Goal: Transaction & Acquisition: Purchase product/service

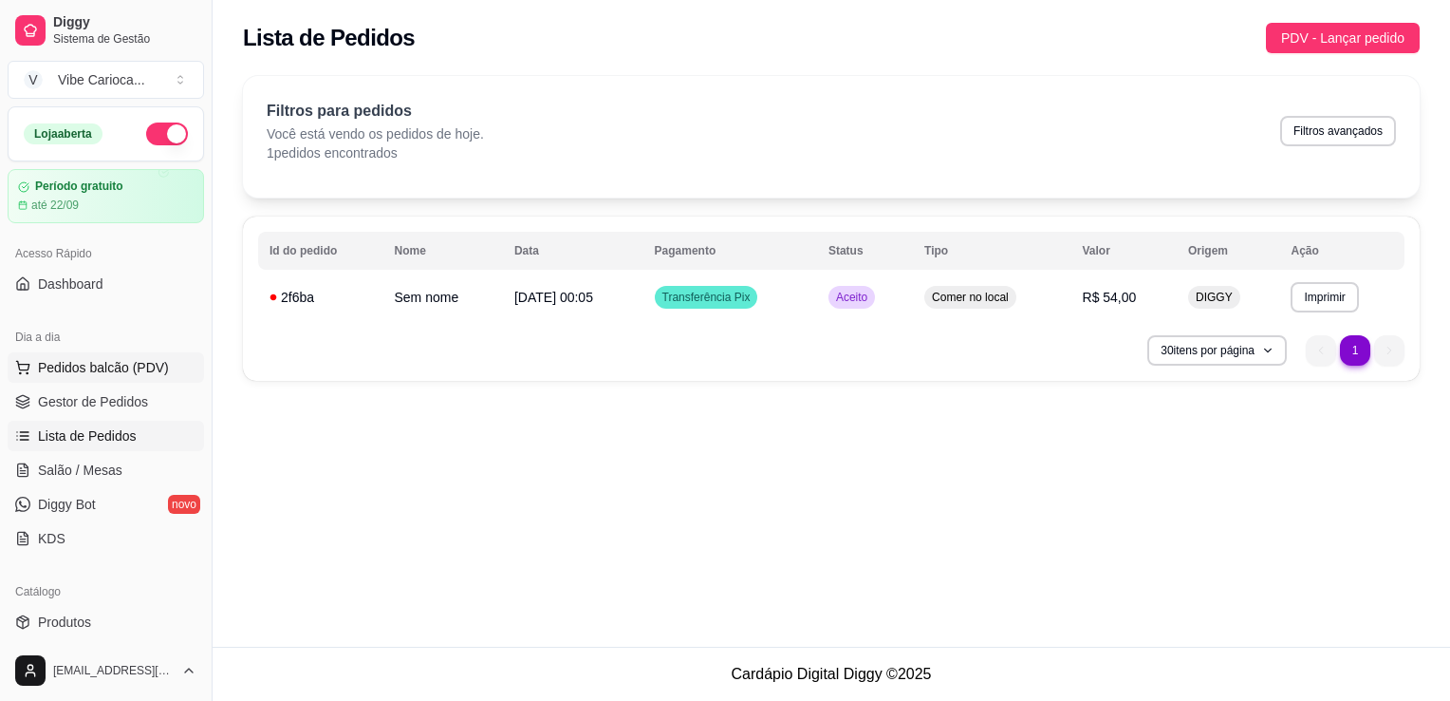
click at [116, 374] on span "Pedidos balcão (PDV)" at bounding box center [103, 367] width 131 height 19
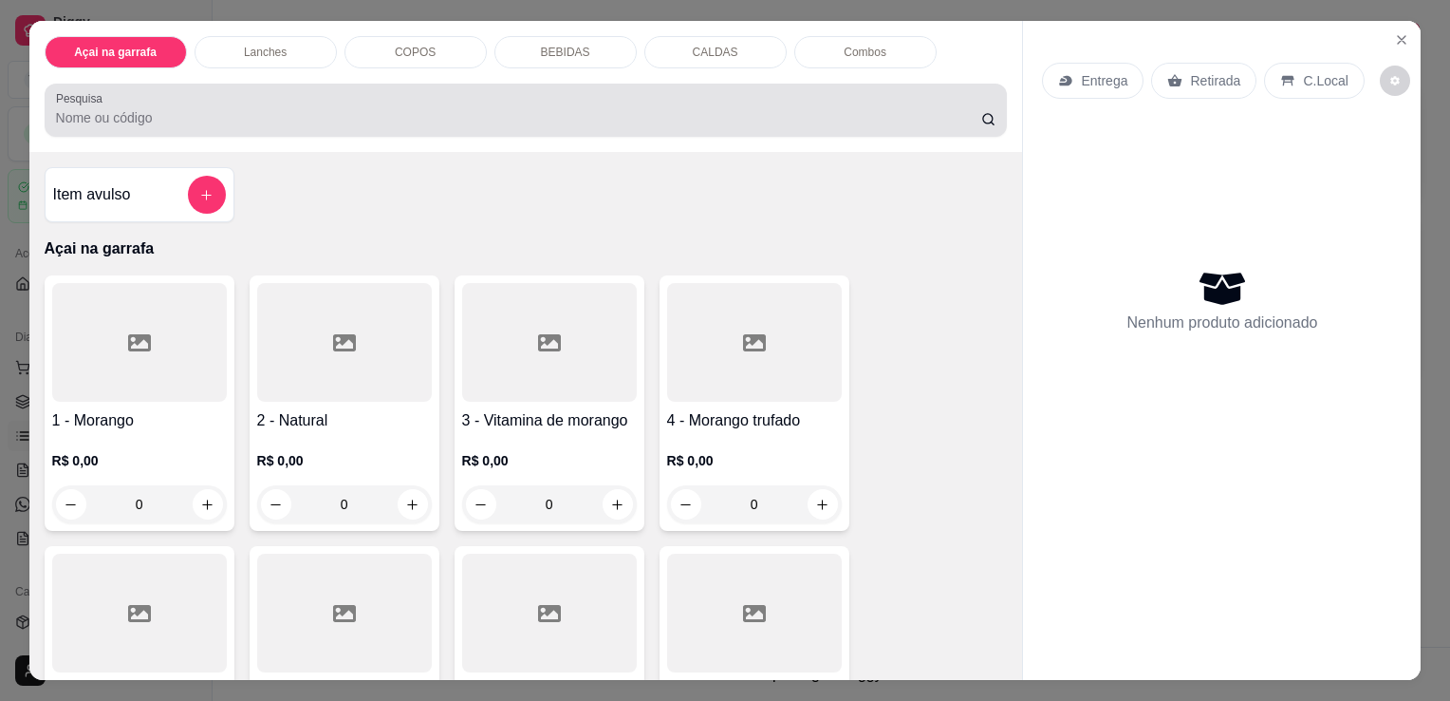
click at [243, 109] on input "Pesquisa" at bounding box center [518, 117] width 925 height 19
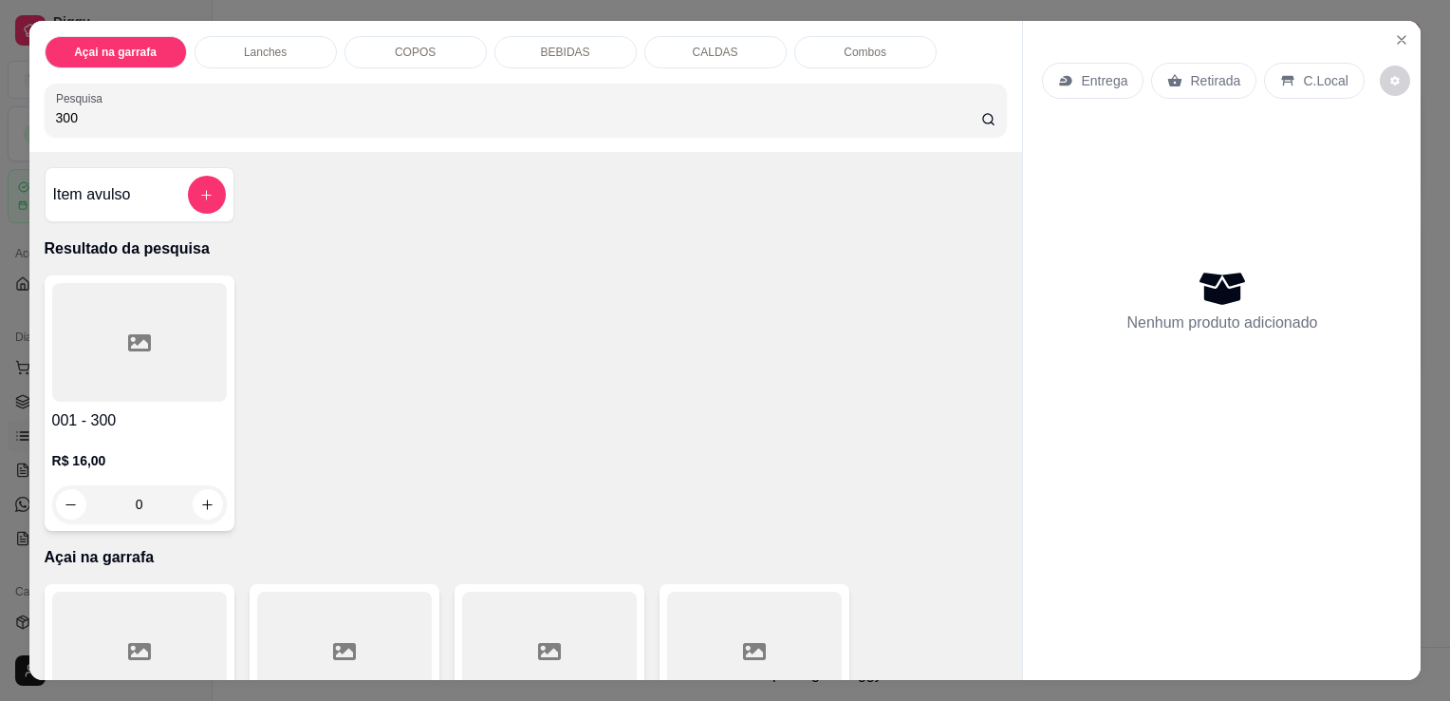
type input "300"
click at [187, 414] on h4 "001 - 300" at bounding box center [139, 420] width 175 height 23
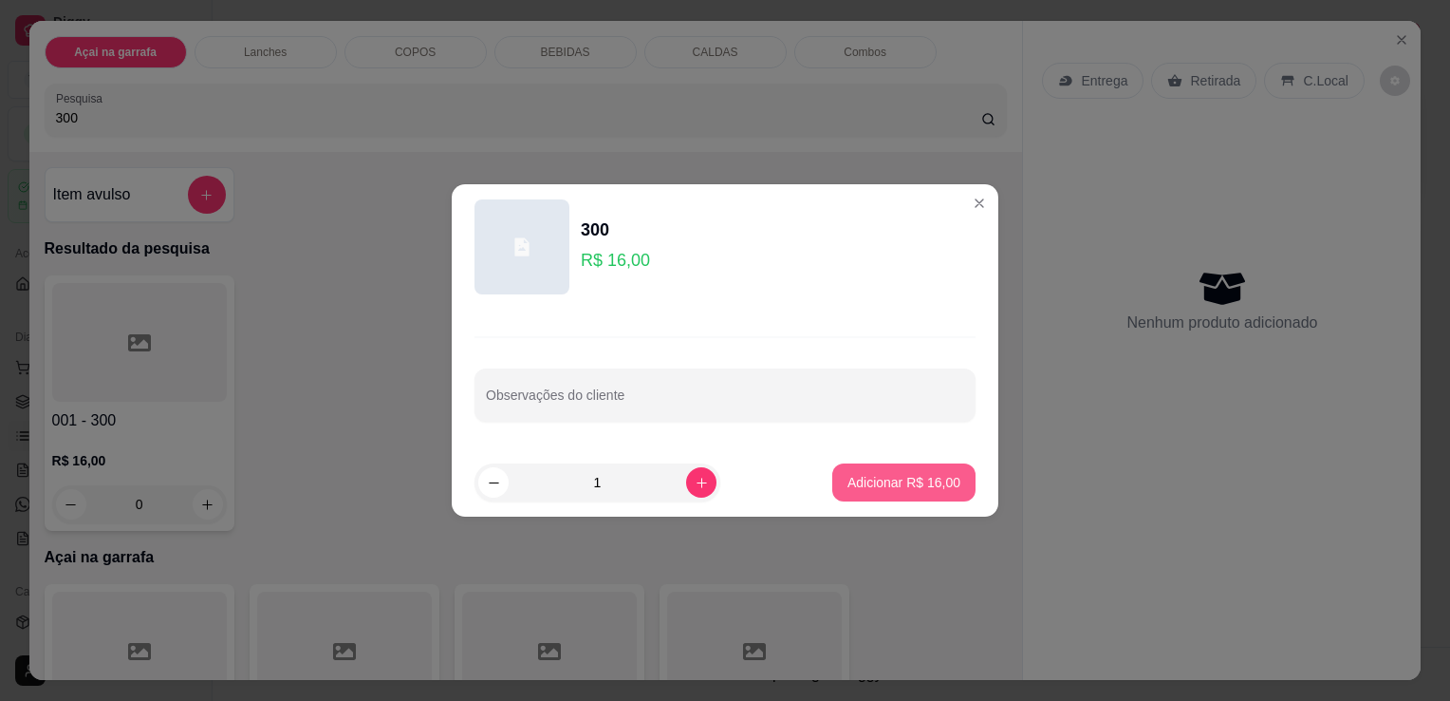
click at [948, 491] on button "Adicionar R$ 16,00" at bounding box center [903, 482] width 143 height 38
type input "1"
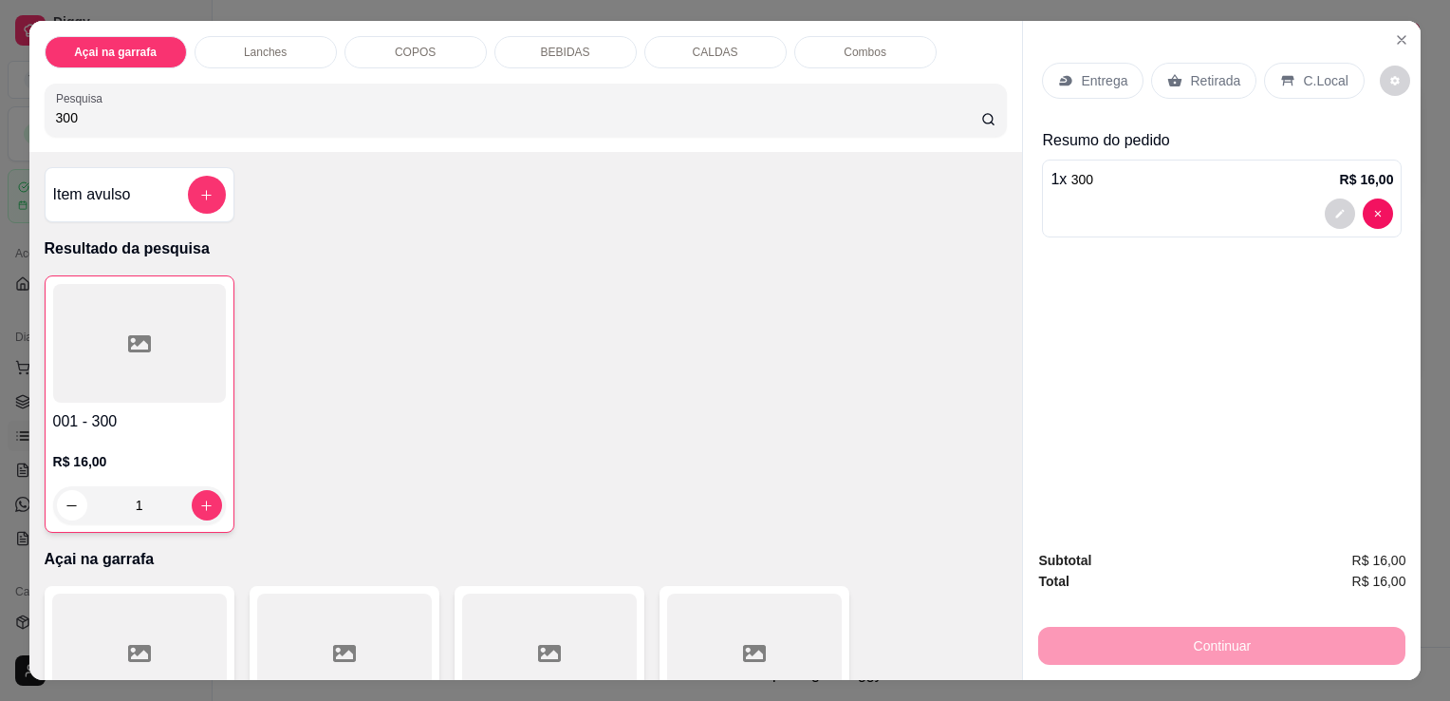
click at [1303, 71] on p "C.Local" at bounding box center [1325, 80] width 45 height 19
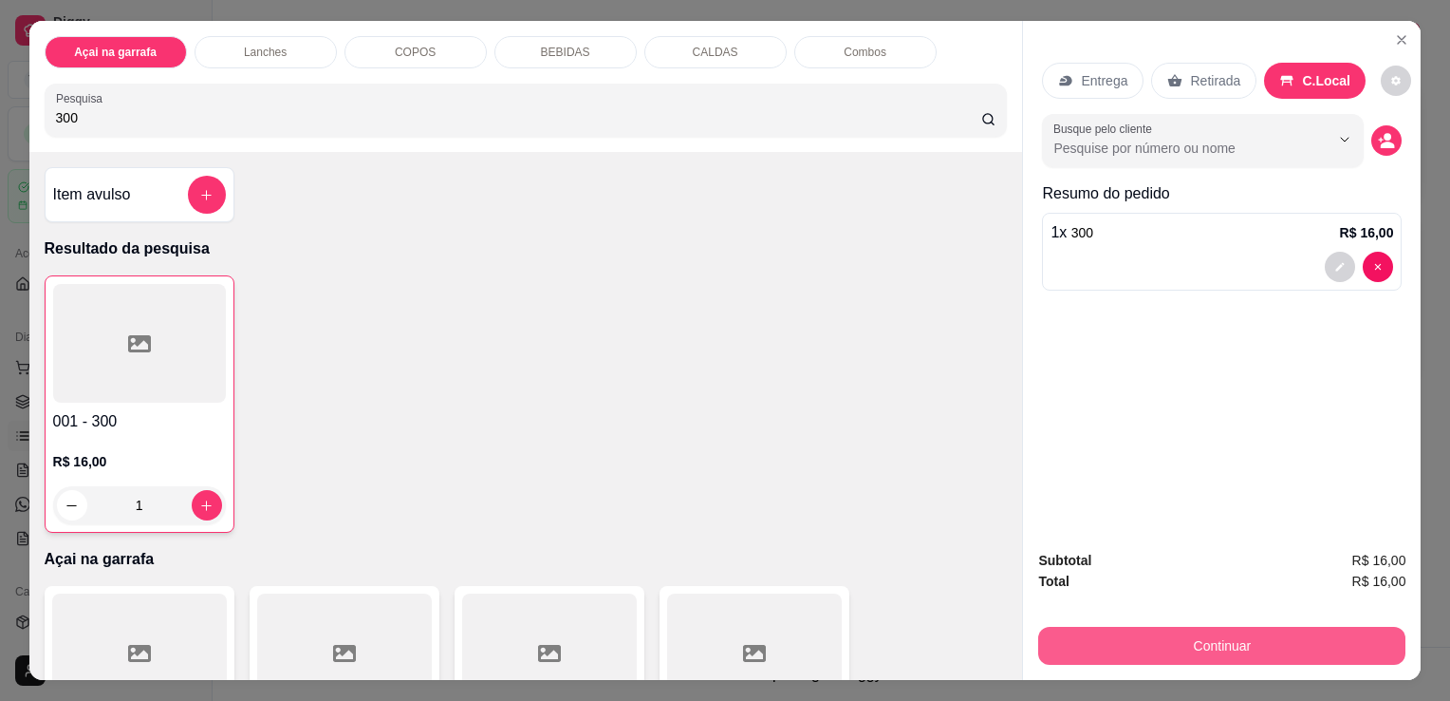
click at [1174, 639] on button "Continuar" at bounding box center [1221, 645] width 367 height 38
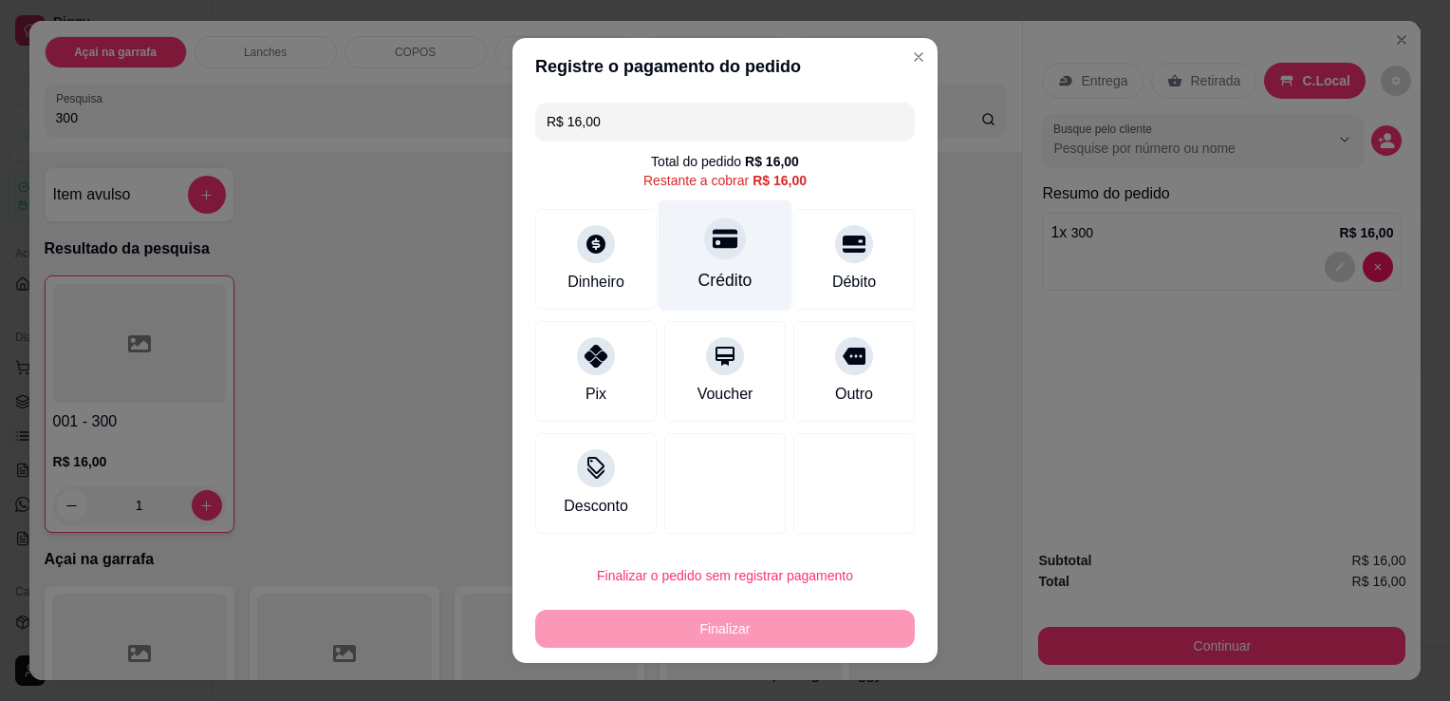
click at [718, 259] on div "Crédito" at bounding box center [726, 255] width 134 height 111
type input "R$ 0,00"
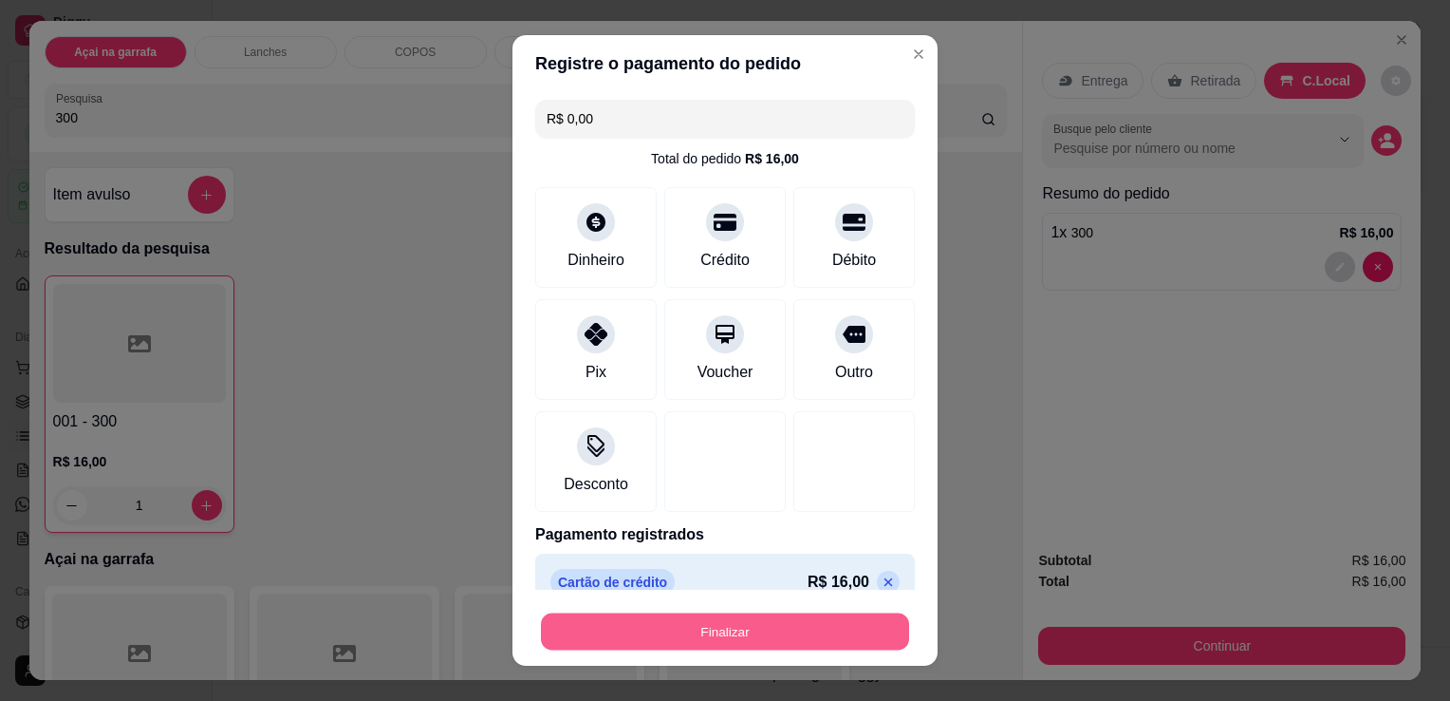
click at [668, 626] on button "Finalizar" at bounding box center [725, 631] width 368 height 37
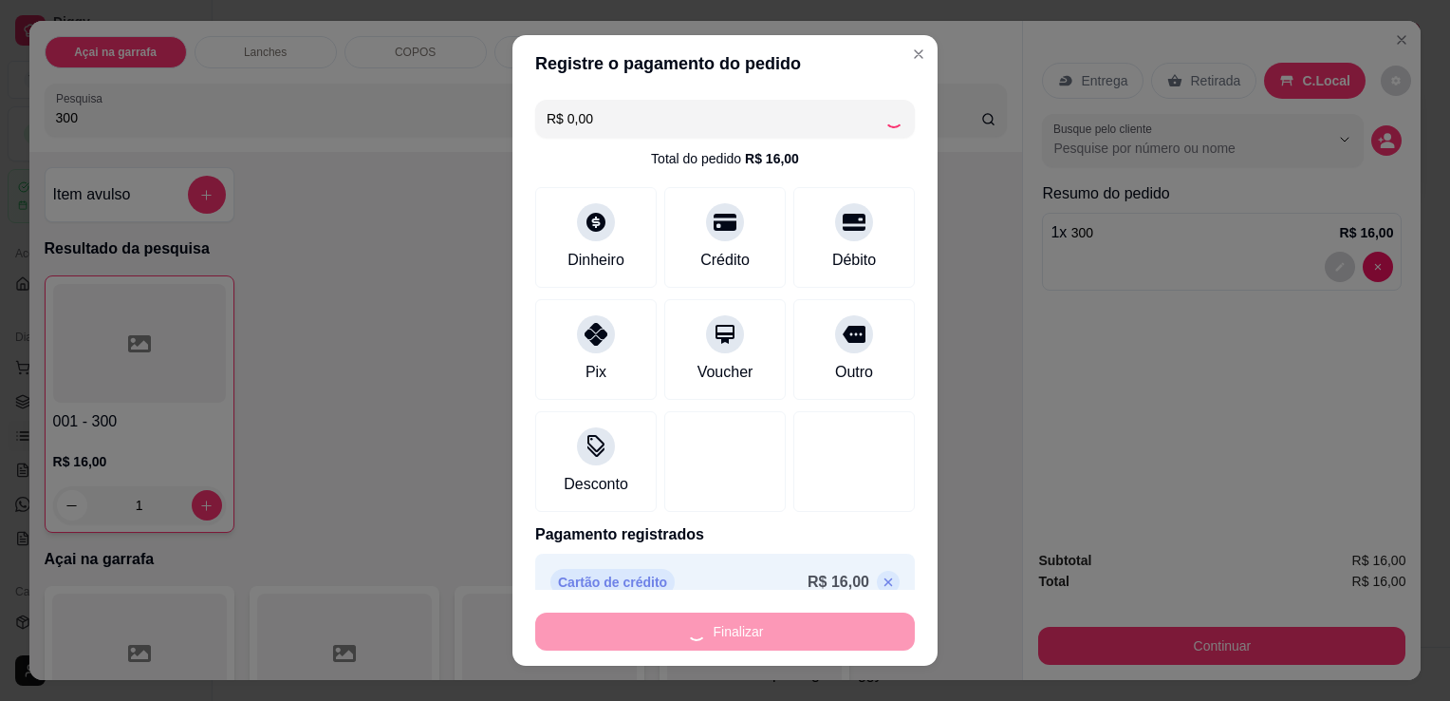
type input "0"
type input "-R$ 16,00"
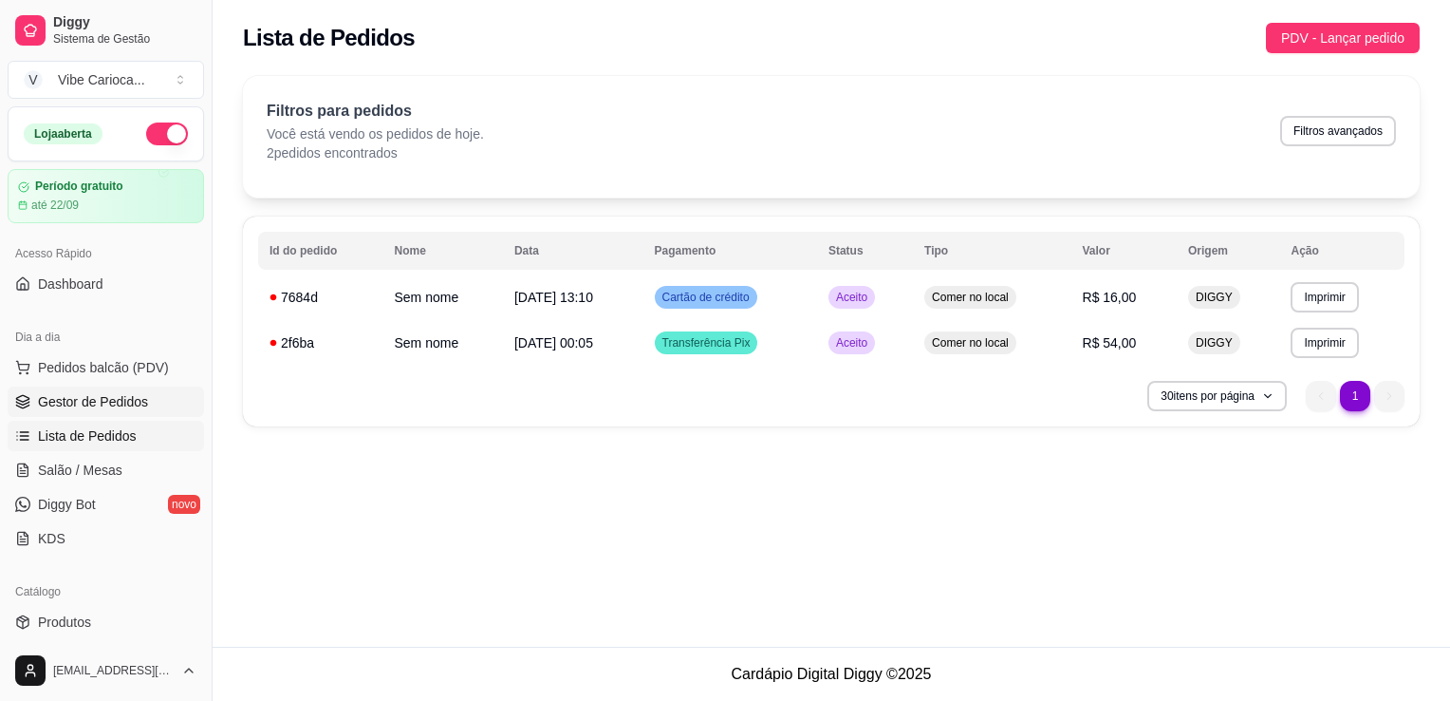
click at [137, 405] on span "Gestor de Pedidos" at bounding box center [93, 401] width 110 height 19
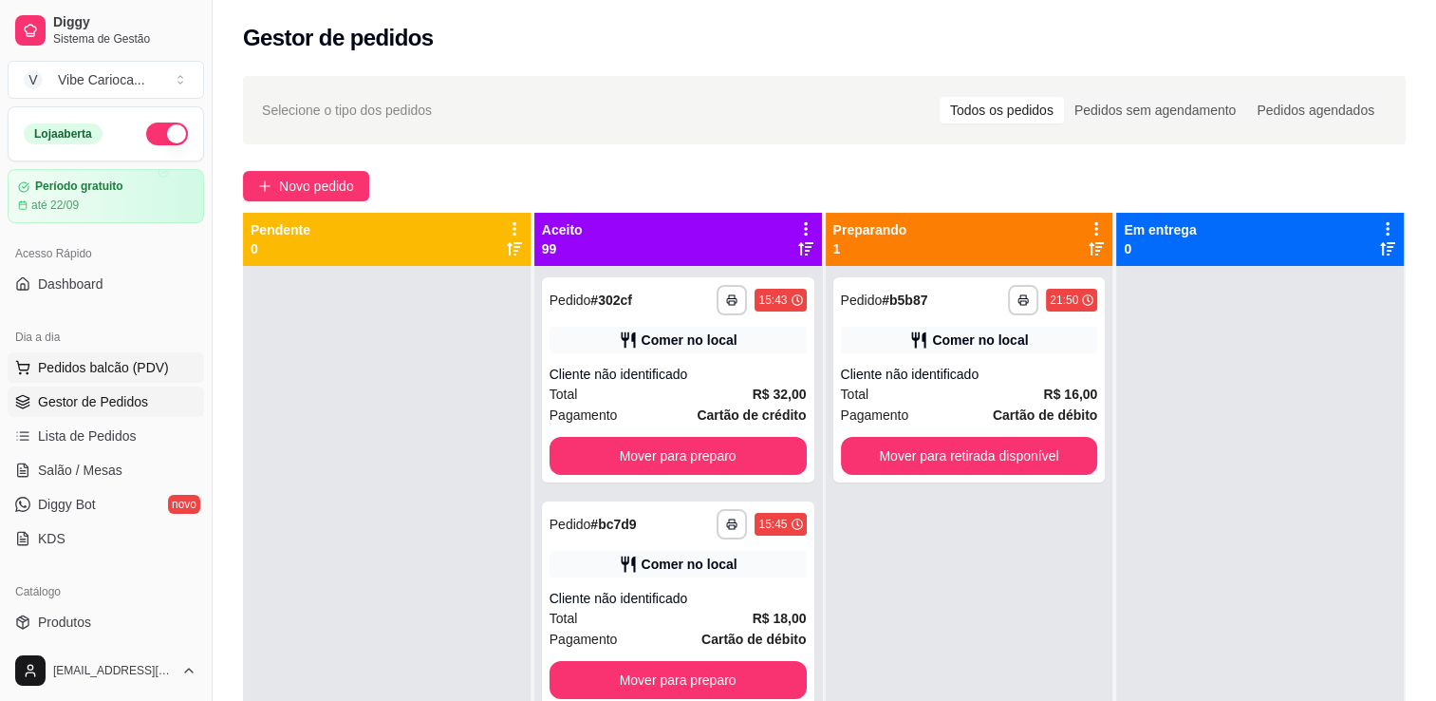
click at [112, 360] on span "Pedidos balcão (PDV)" at bounding box center [103, 367] width 131 height 19
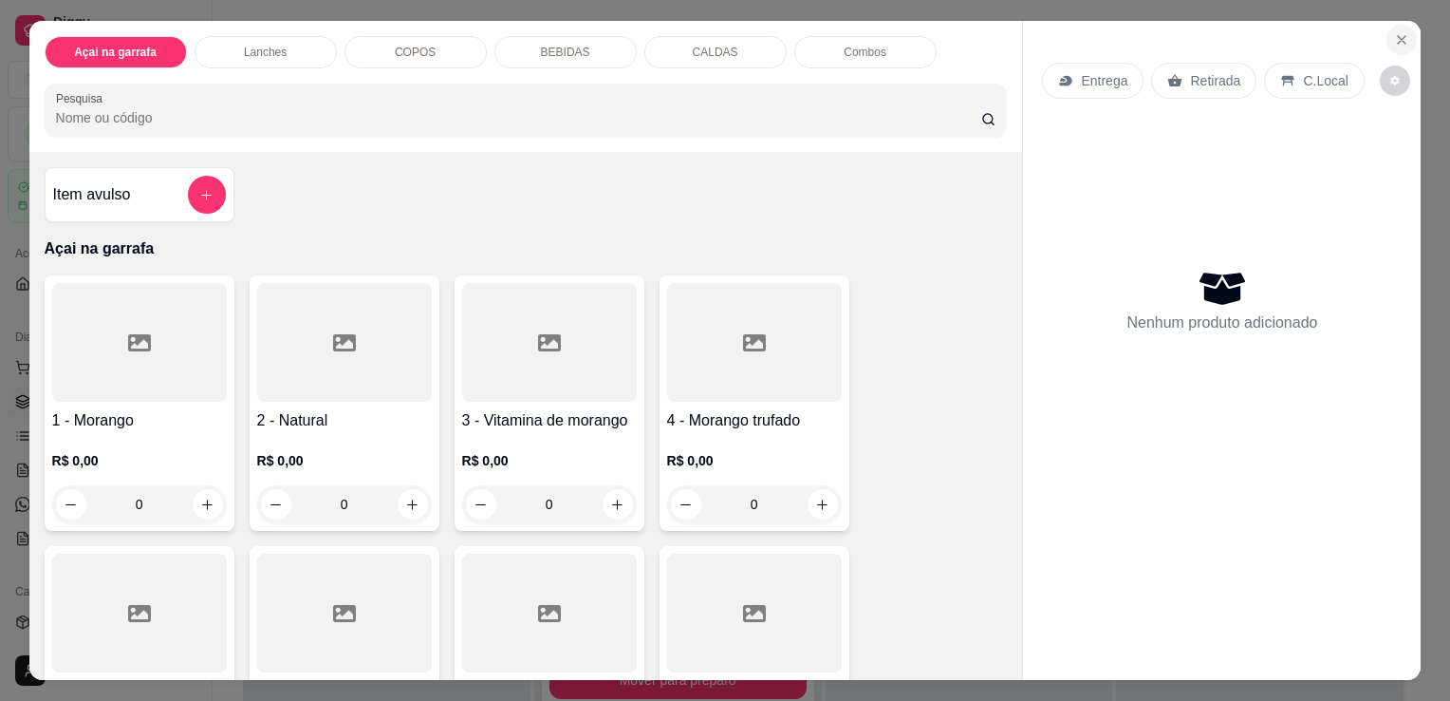
click at [1394, 40] on icon "Close" at bounding box center [1401, 39] width 15 height 15
